Goal: Check status: Check status

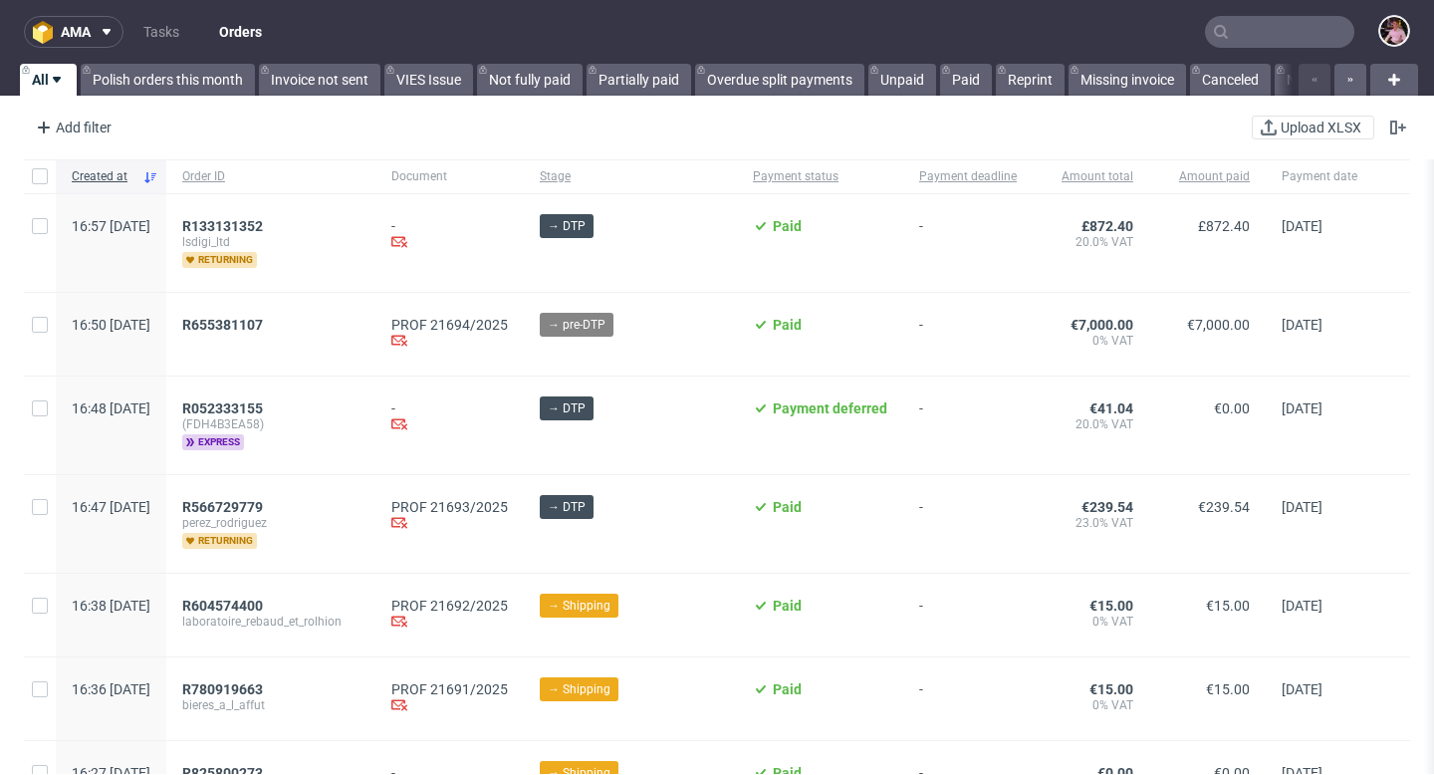
click at [1273, 39] on input "text" at bounding box center [1279, 32] width 149 height 32
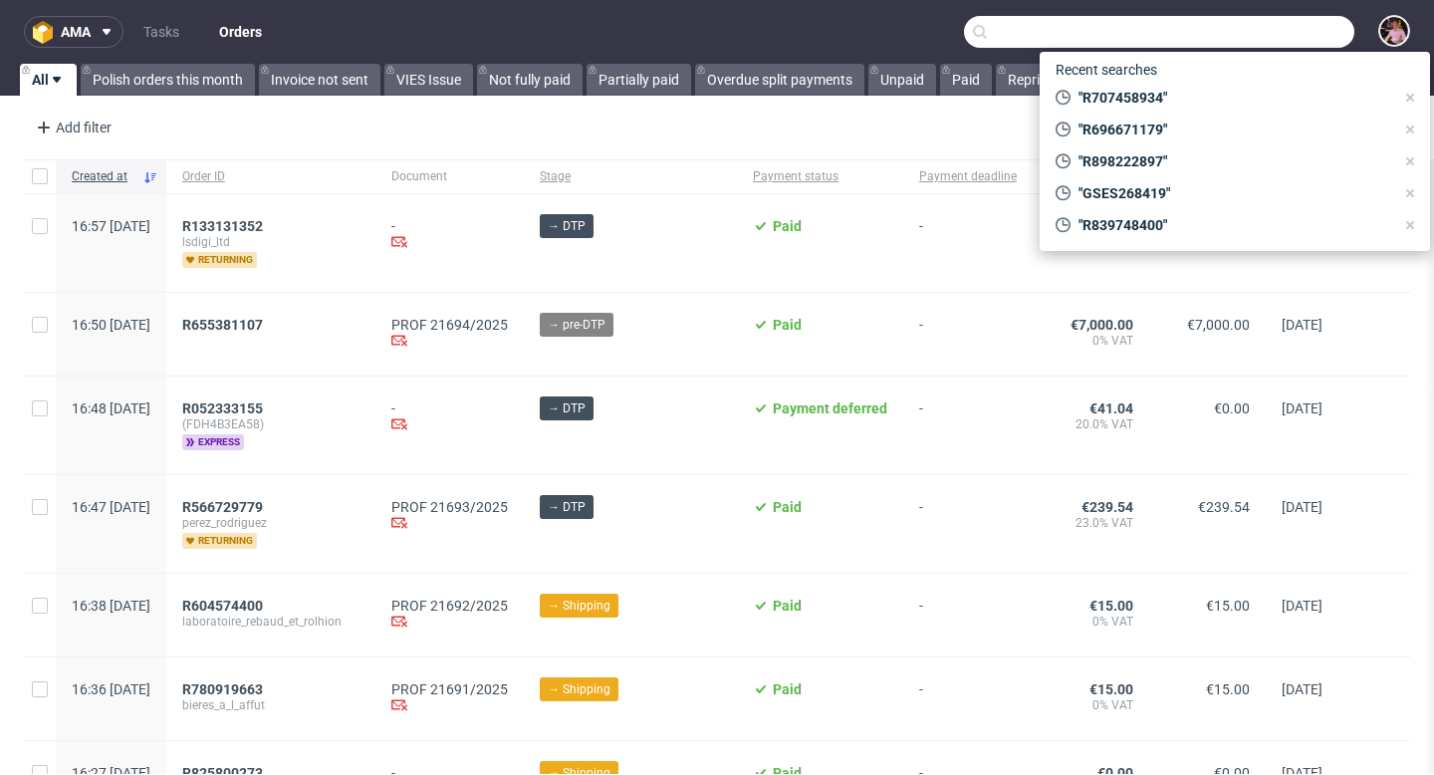
paste input "R590414673"
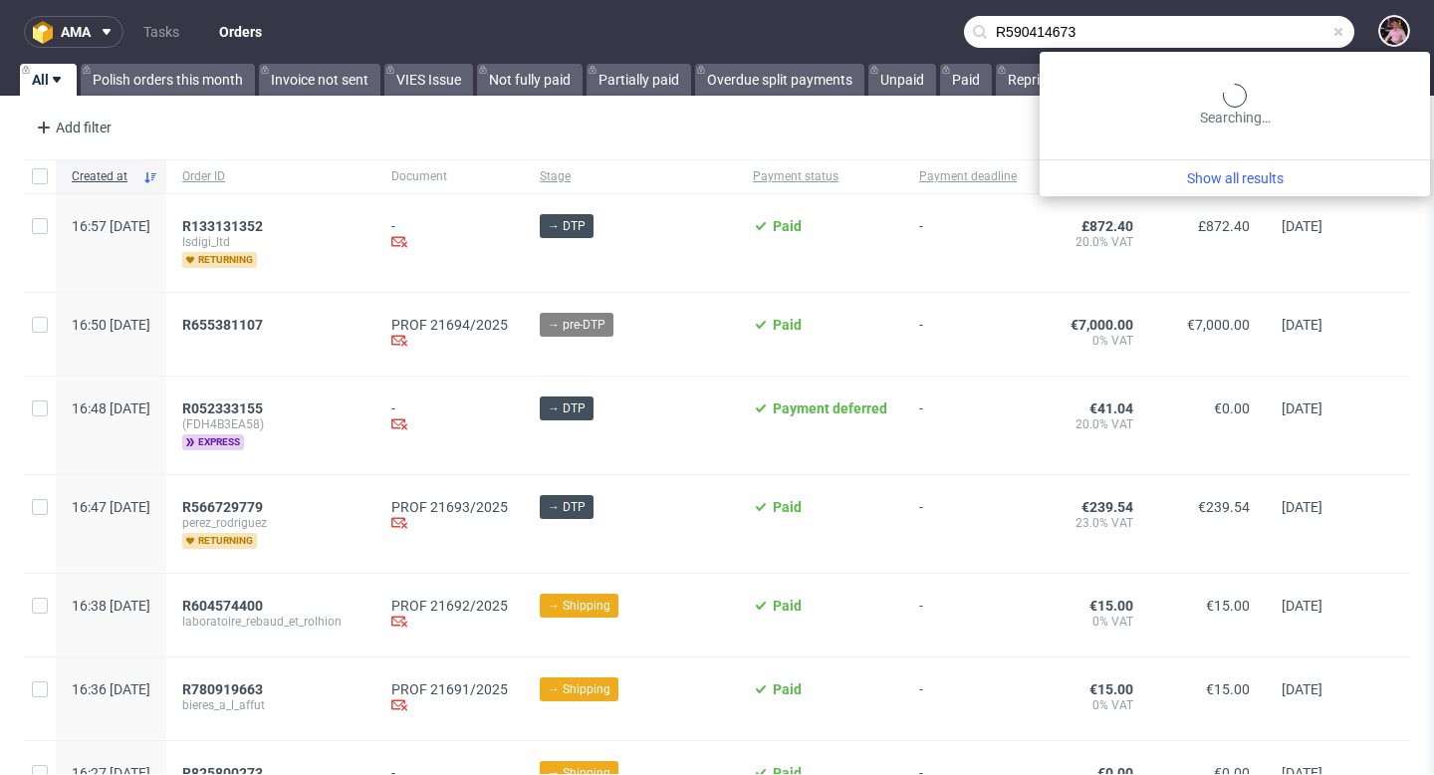
type input "R590414673"
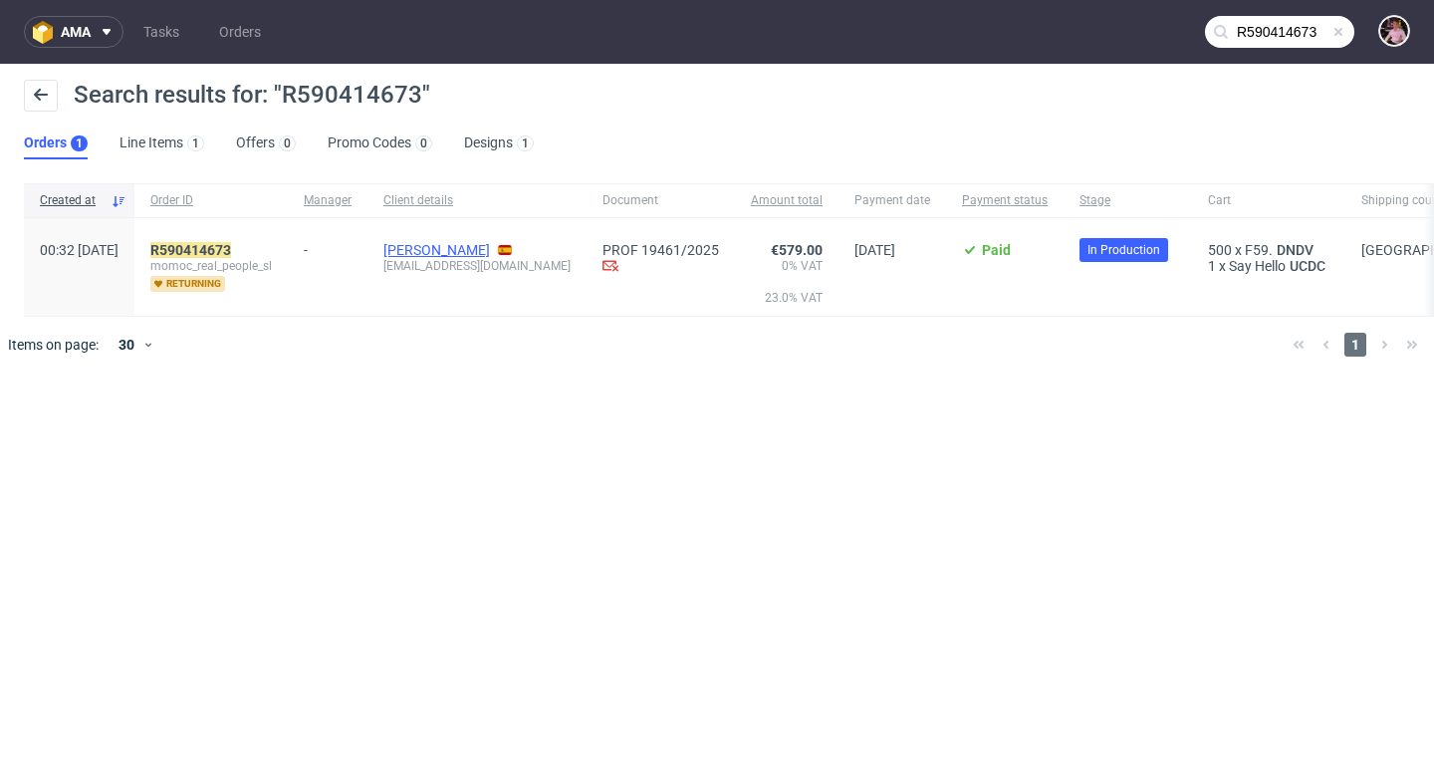
click at [454, 249] on link "[PERSON_NAME]" at bounding box center [436, 250] width 107 height 16
click at [231, 248] on mark "R590414673" at bounding box center [190, 250] width 81 height 16
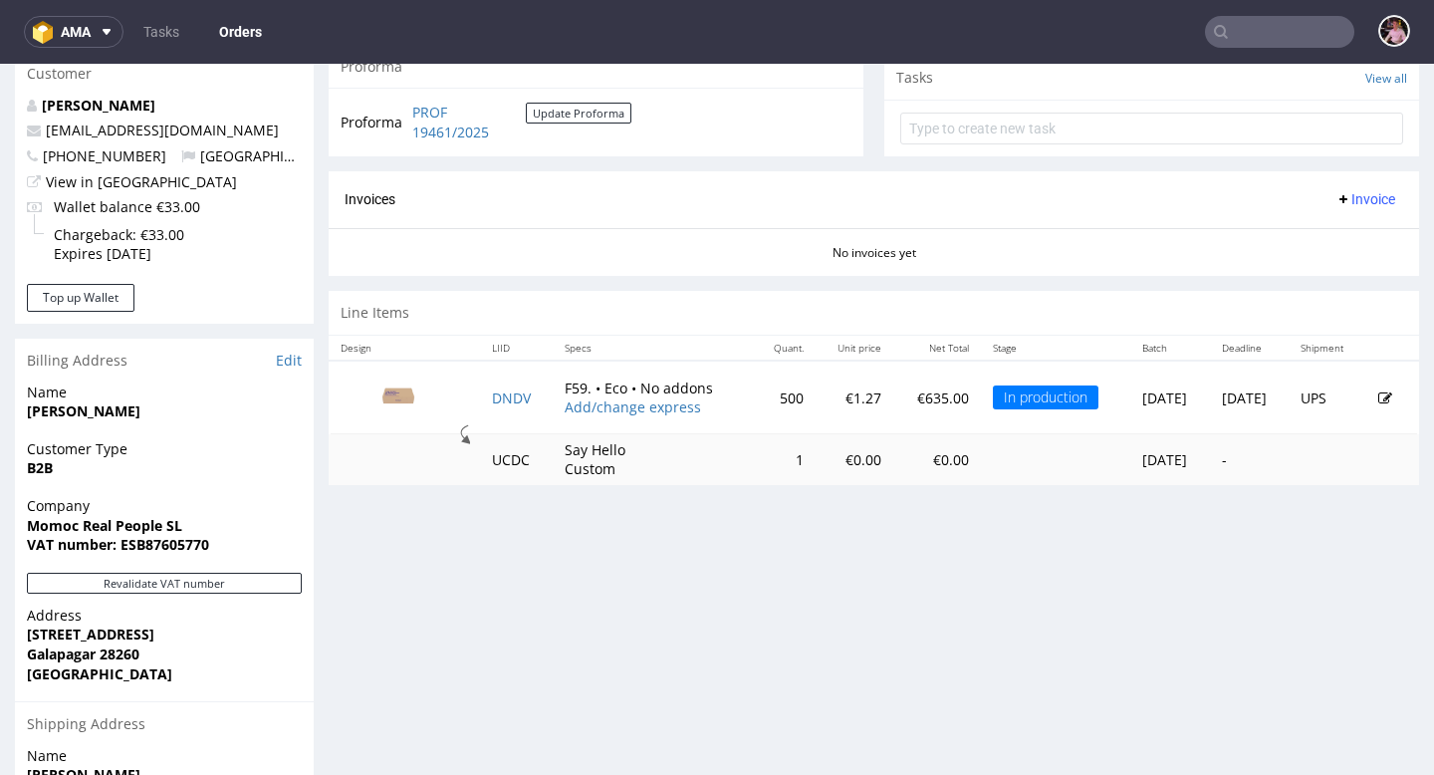
scroll to position [748, 0]
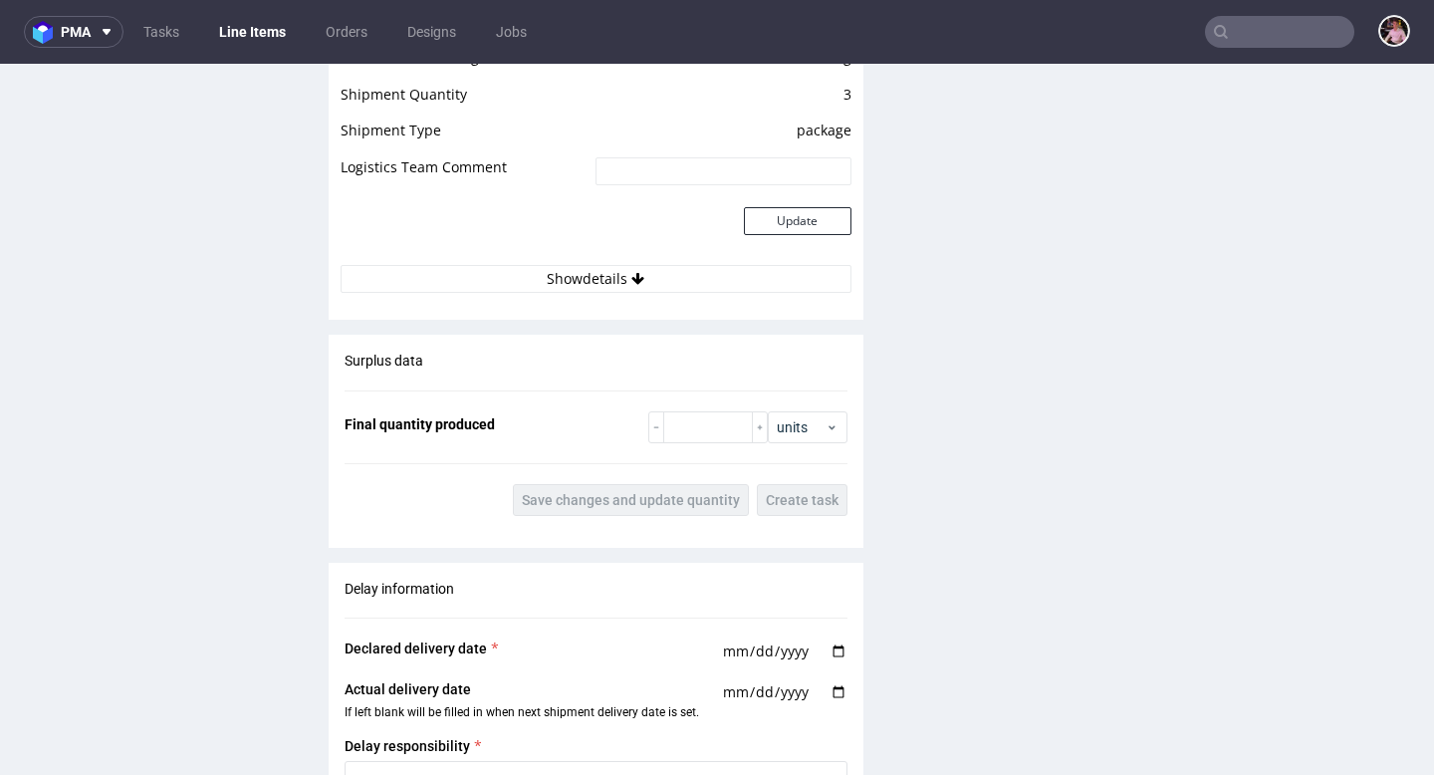
scroll to position [2227, 0]
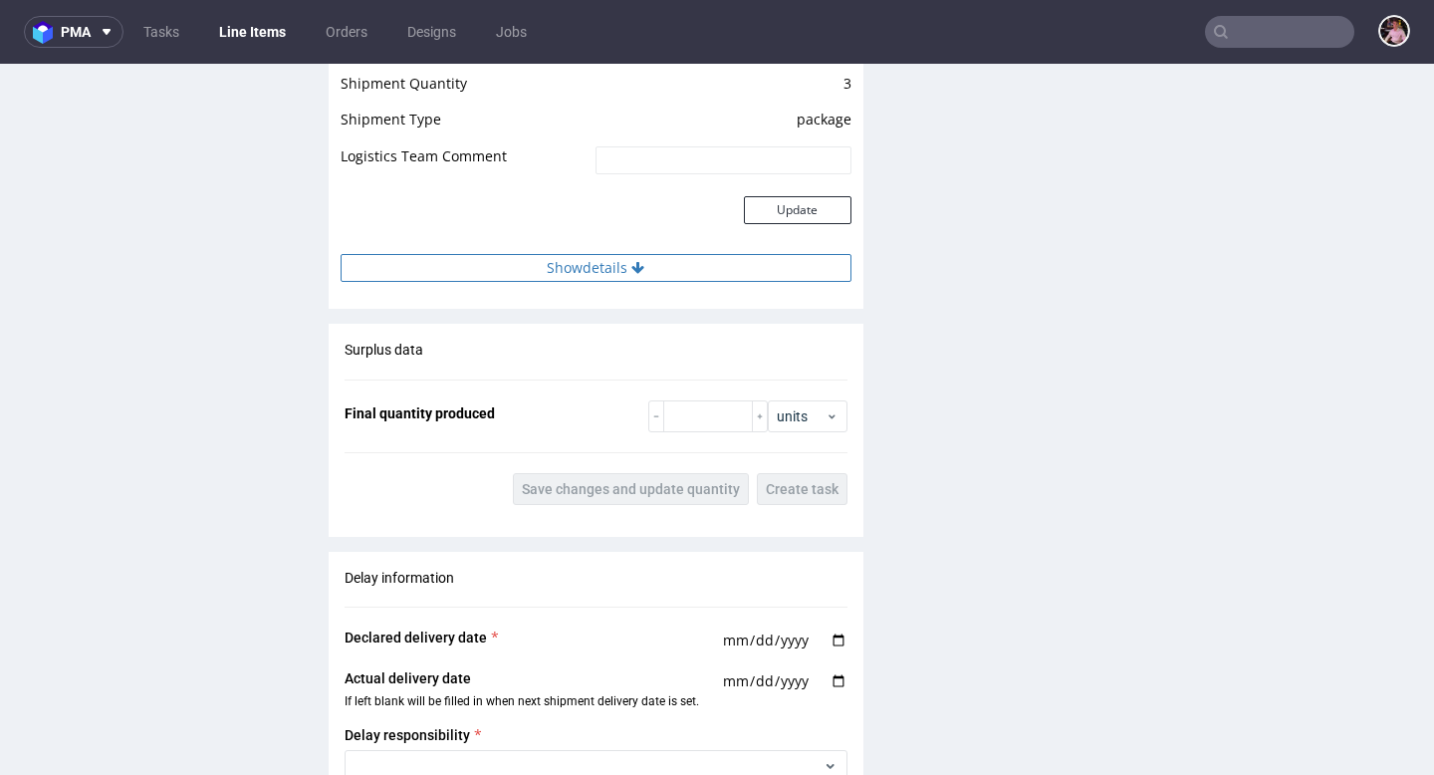
click at [627, 276] on button "Show details" at bounding box center [596, 268] width 511 height 28
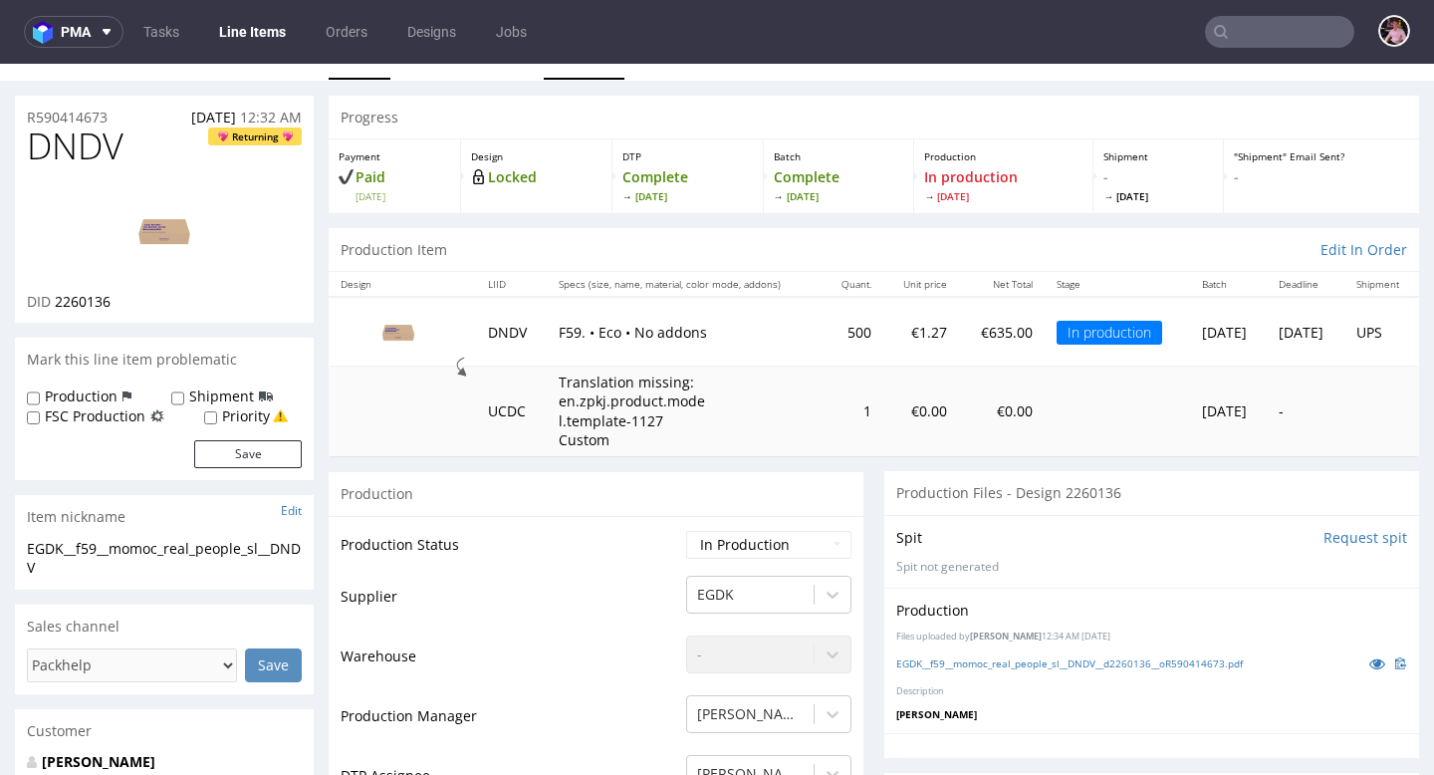
scroll to position [21, 0]
